Goal: Information Seeking & Learning: Learn about a topic

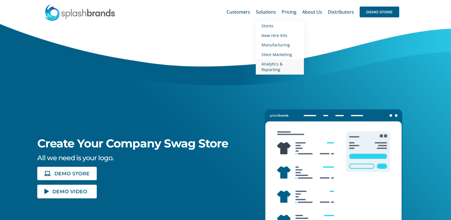
click at [274, 65] on span "Analytics & Reporting" at bounding box center [271, 66] width 21 height 11
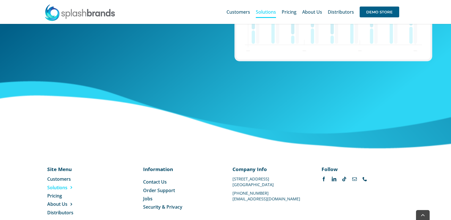
scroll to position [1746, 0]
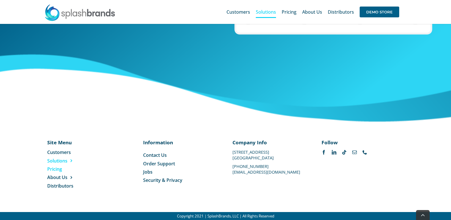
click at [56, 168] on span "Pricing" at bounding box center [54, 169] width 15 height 6
